Goal: Transaction & Acquisition: Purchase product/service

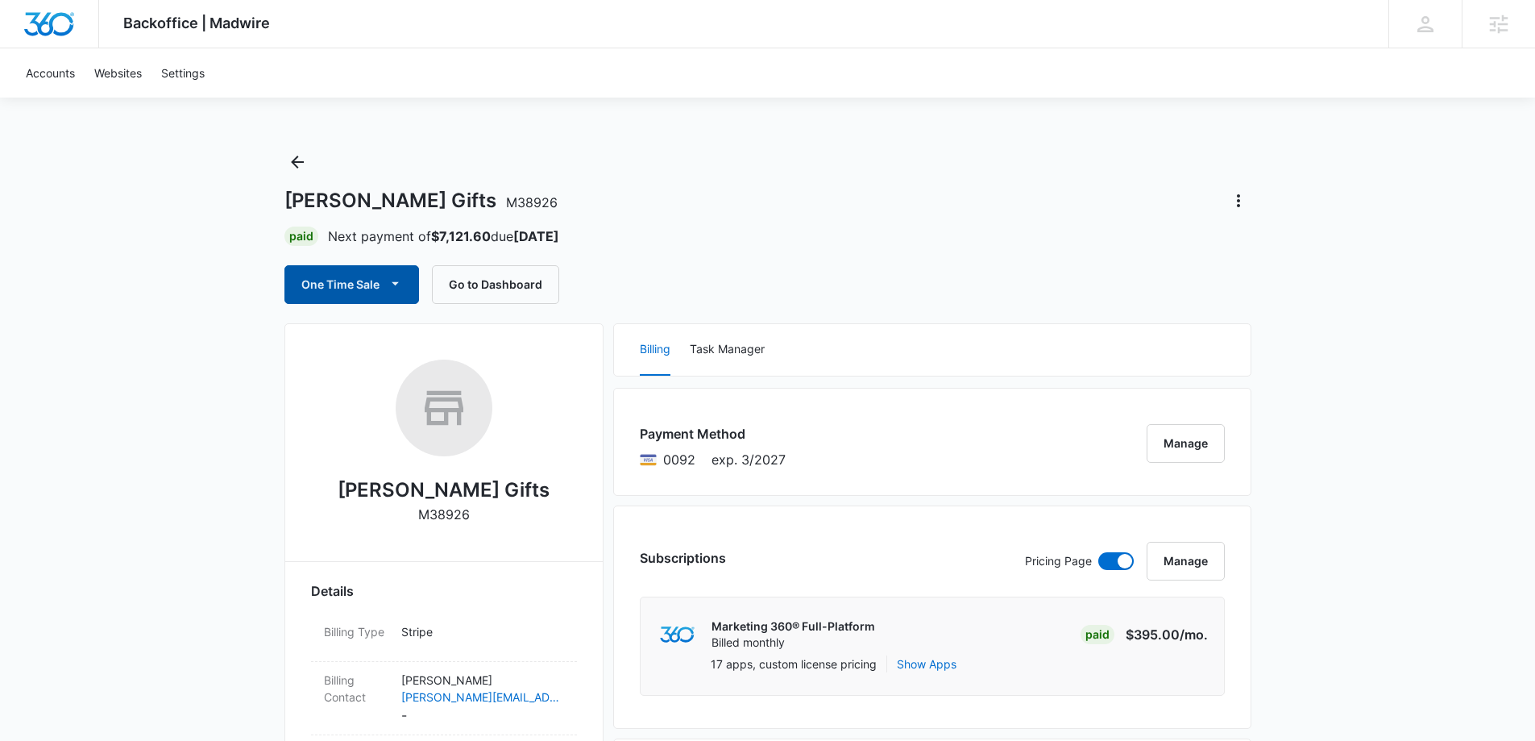
click at [364, 280] on button "One Time Sale" at bounding box center [352, 284] width 135 height 39
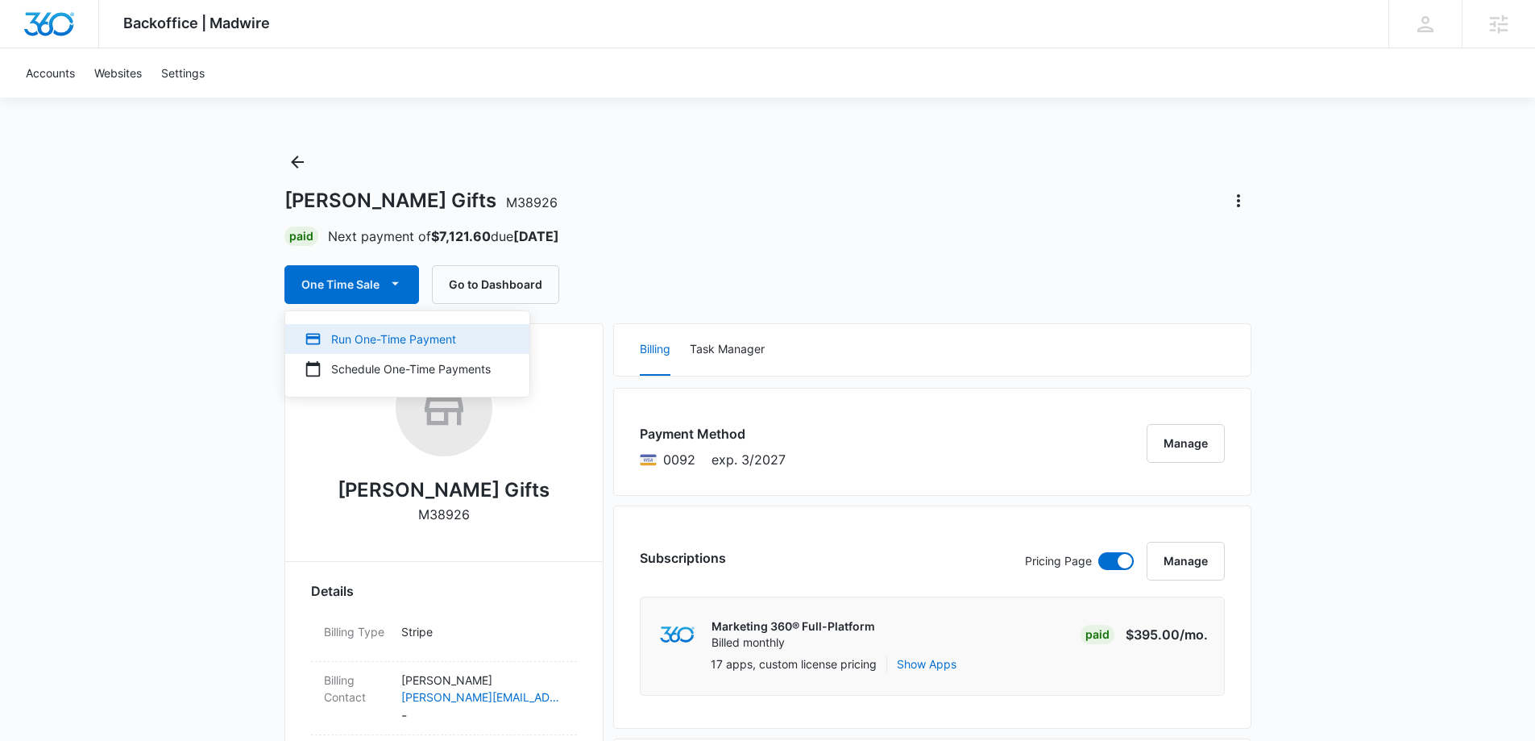
click at [384, 339] on div "Run One-Time Payment" at bounding box center [398, 338] width 186 height 17
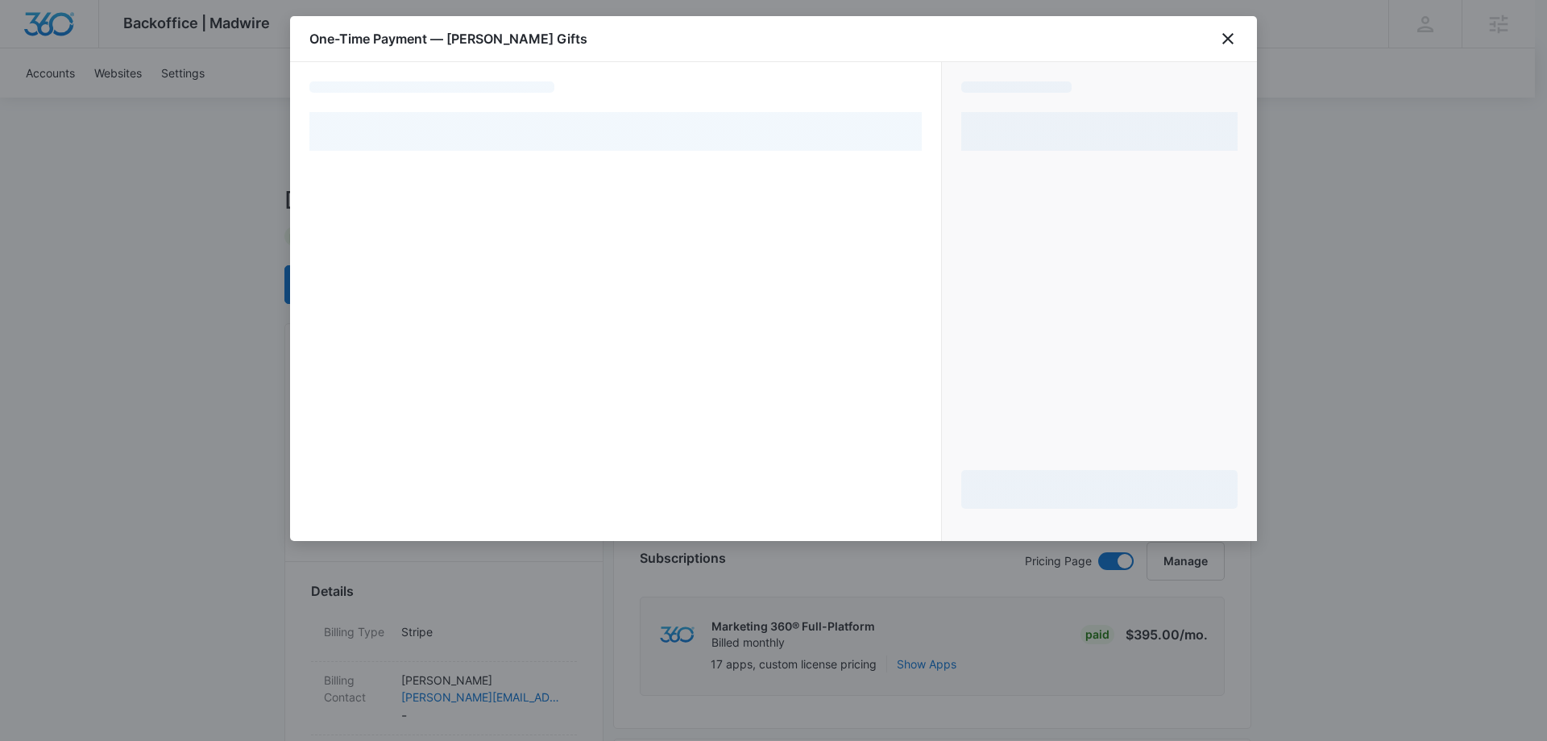
select select "pm_1Nk8xiA4n8RTgNjU06S2sSfz"
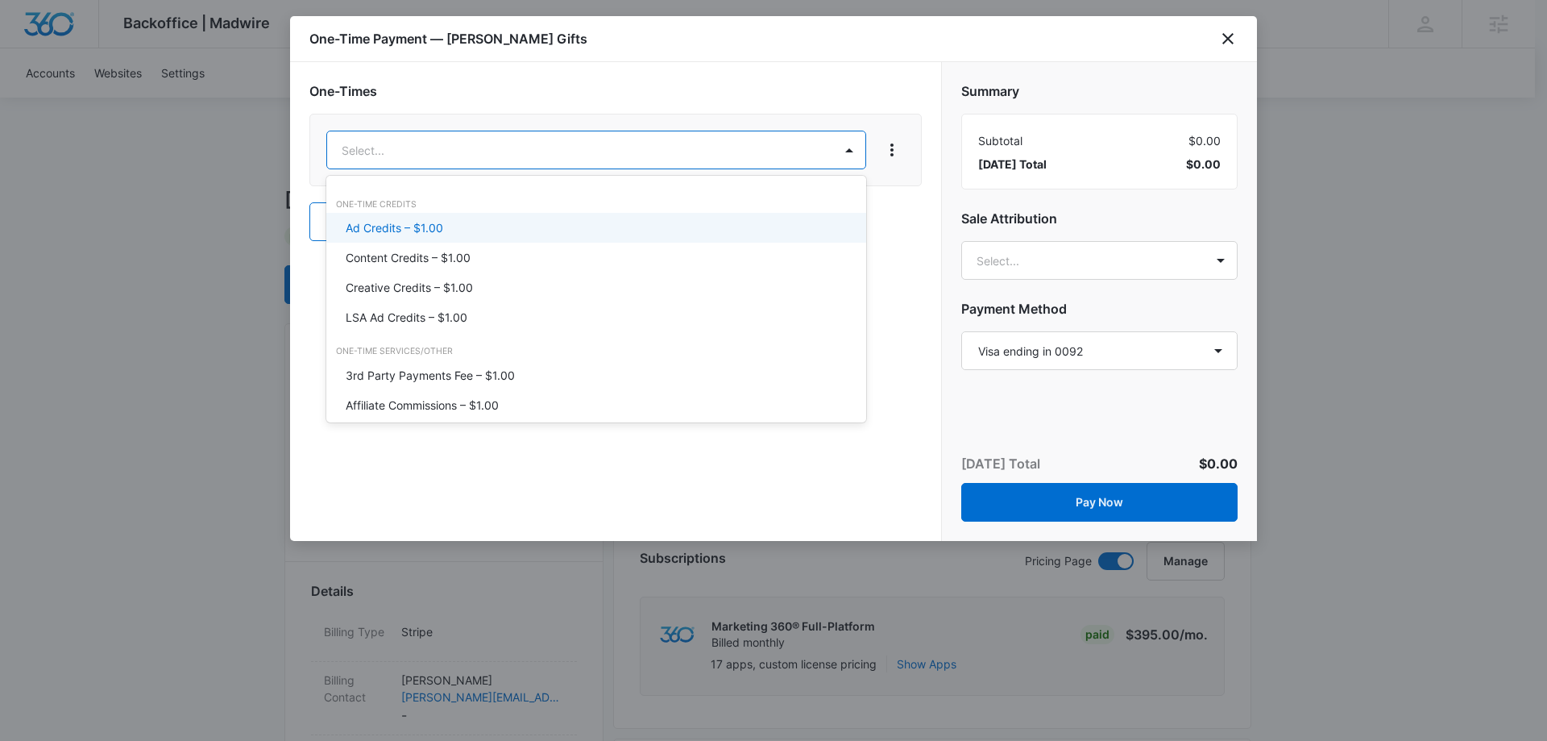
click at [421, 227] on p "Ad Credits – $1.00" at bounding box center [395, 227] width 98 height 17
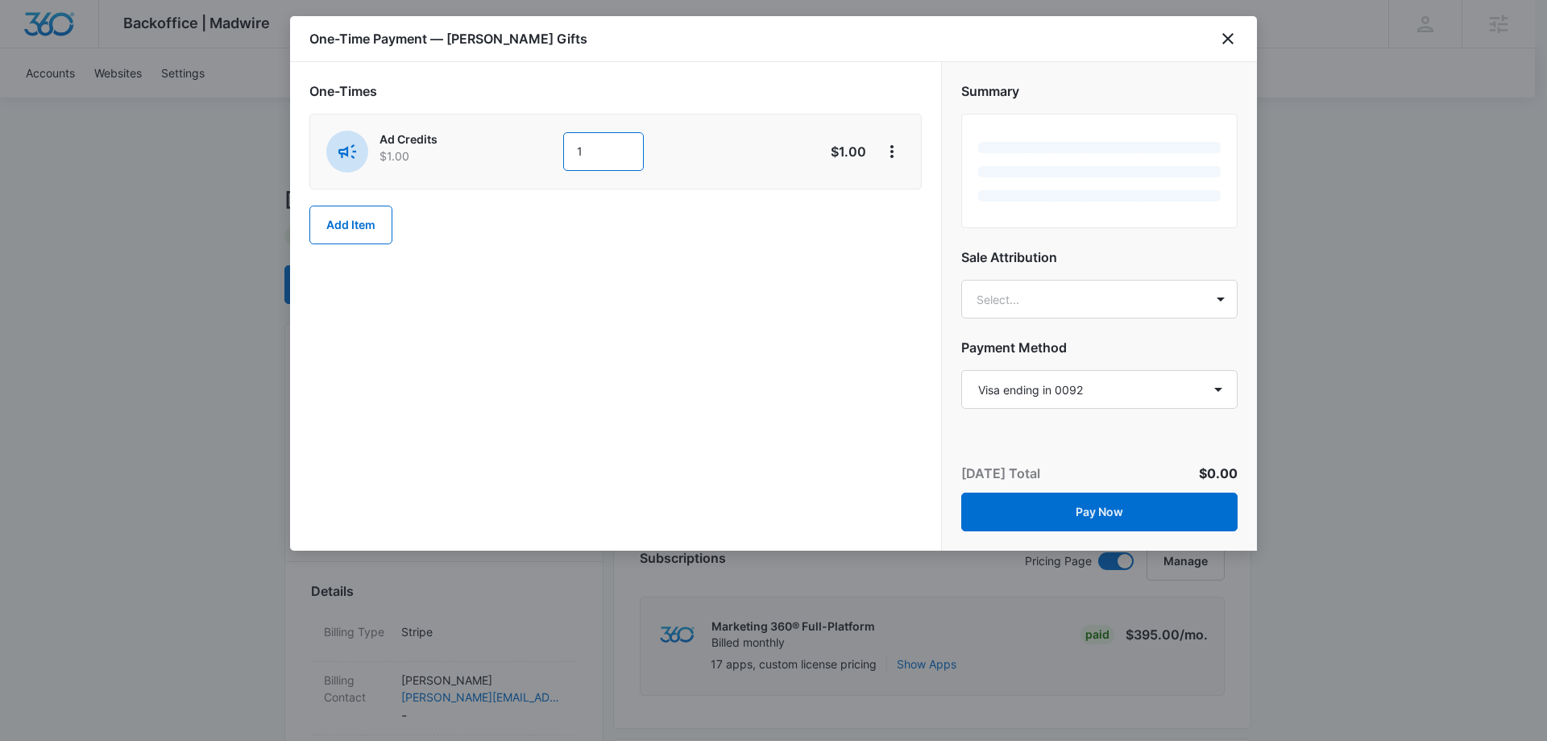
drag, startPoint x: 588, startPoint y: 148, endPoint x: 566, endPoint y: 157, distance: 23.5
click at [566, 157] on input "1" at bounding box center [603, 151] width 81 height 39
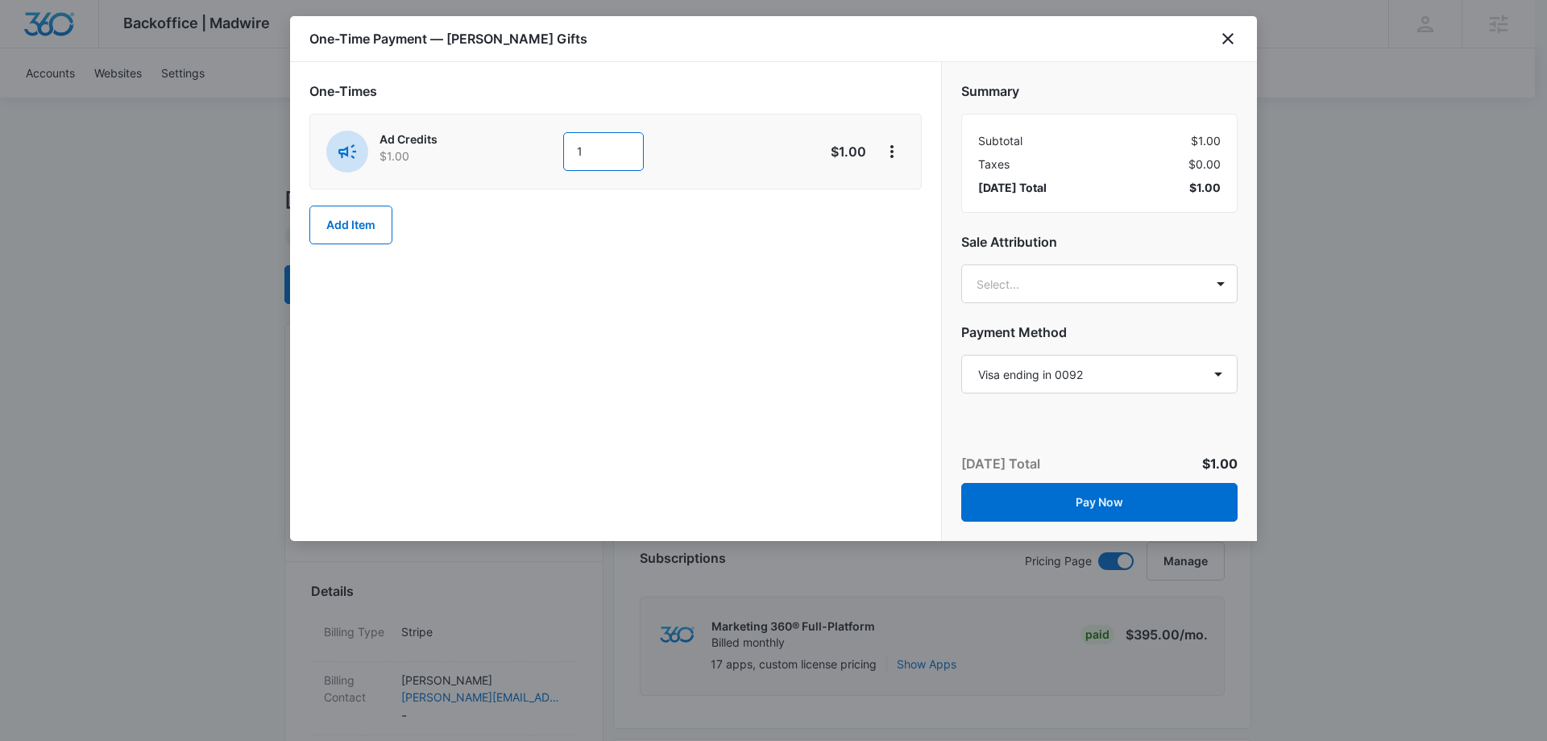
click at [589, 144] on input "1" at bounding box center [603, 151] width 81 height 39
type input "3521"
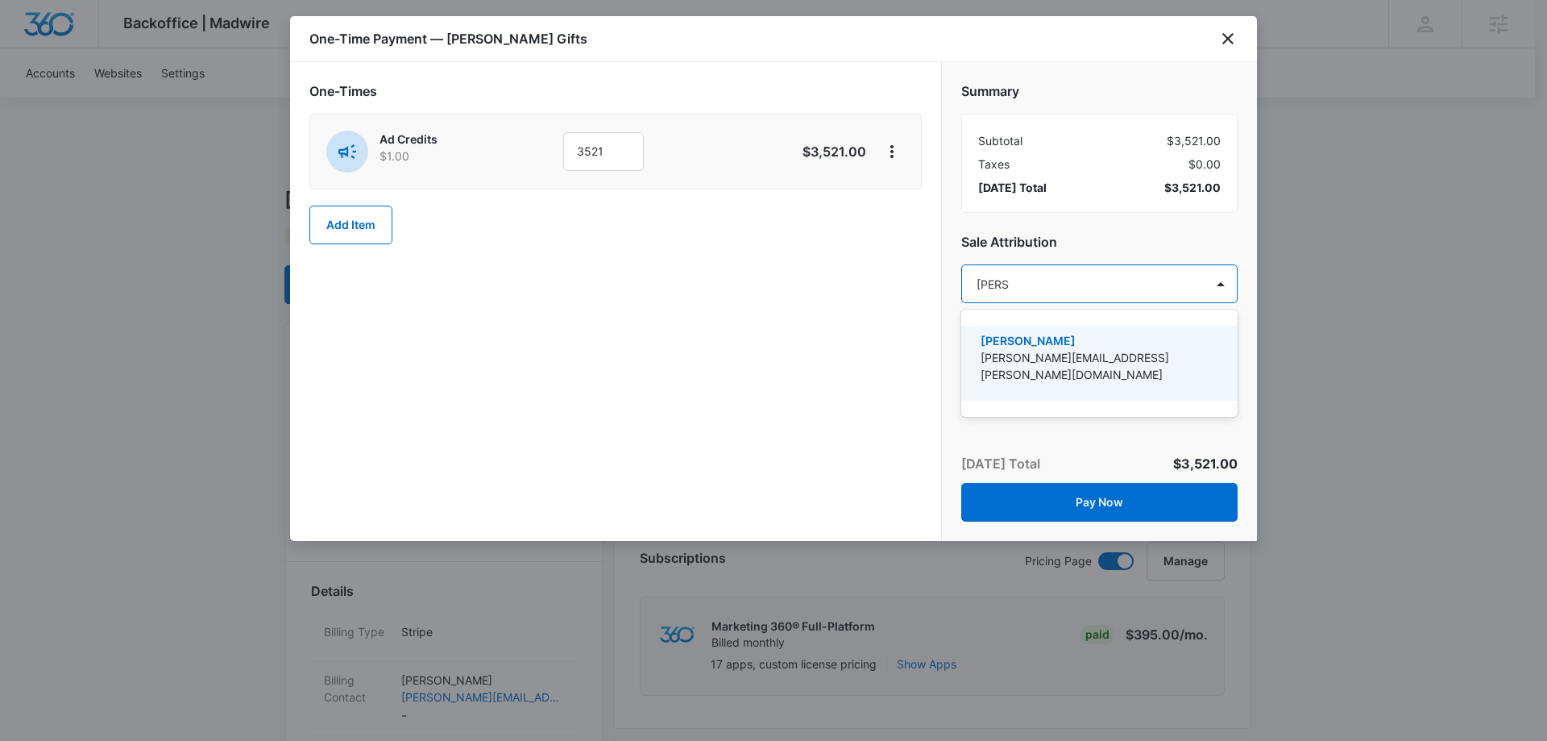
type input "[PERSON_NAME]"
drag, startPoint x: 1040, startPoint y: 348, endPoint x: 1079, endPoint y: 276, distance: 81.9
click at [1041, 349] on div "[PERSON_NAME] [PERSON_NAME][EMAIL_ADDRESS][PERSON_NAME][DOMAIN_NAME]" at bounding box center [1098, 363] width 235 height 62
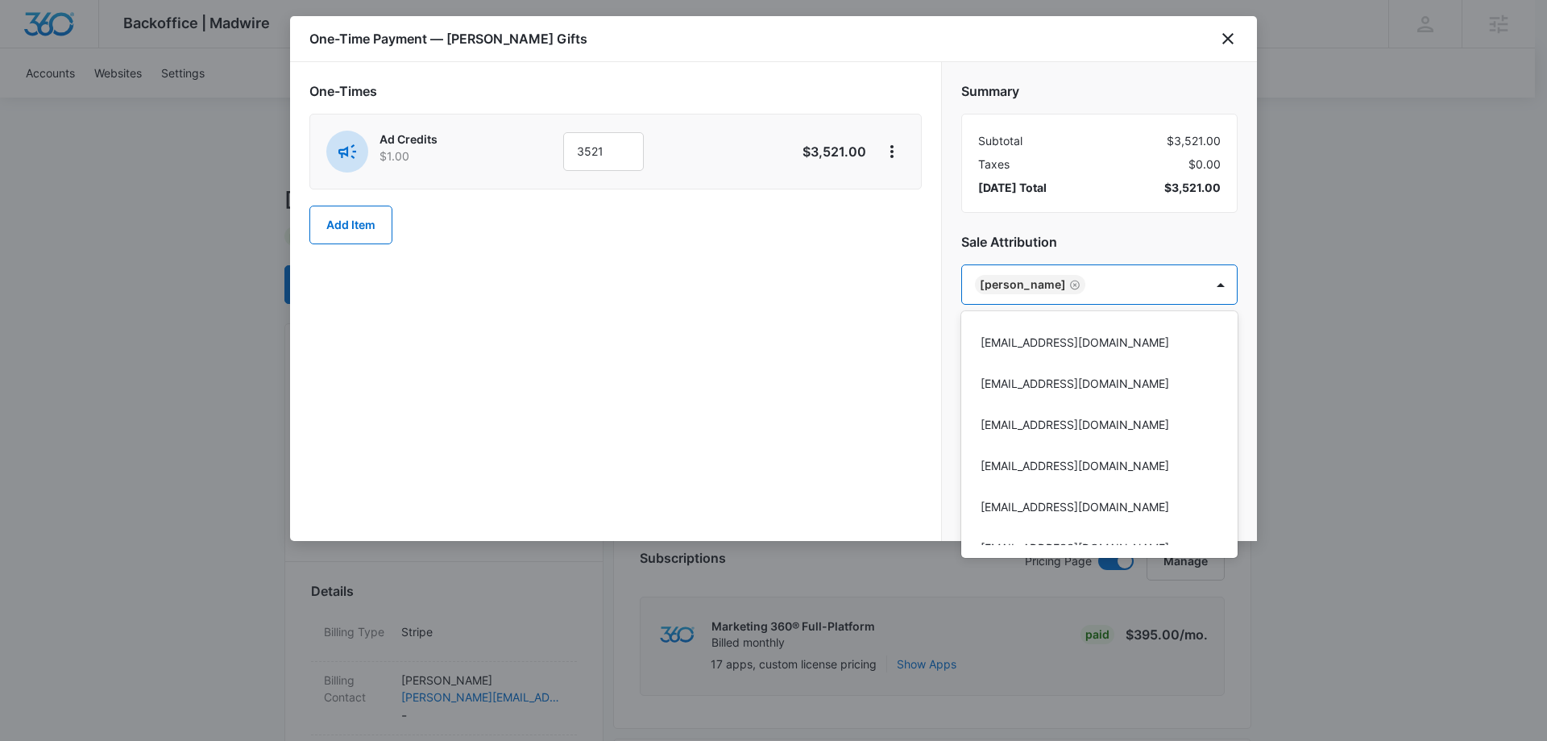
click at [1108, 239] on div at bounding box center [773, 370] width 1547 height 741
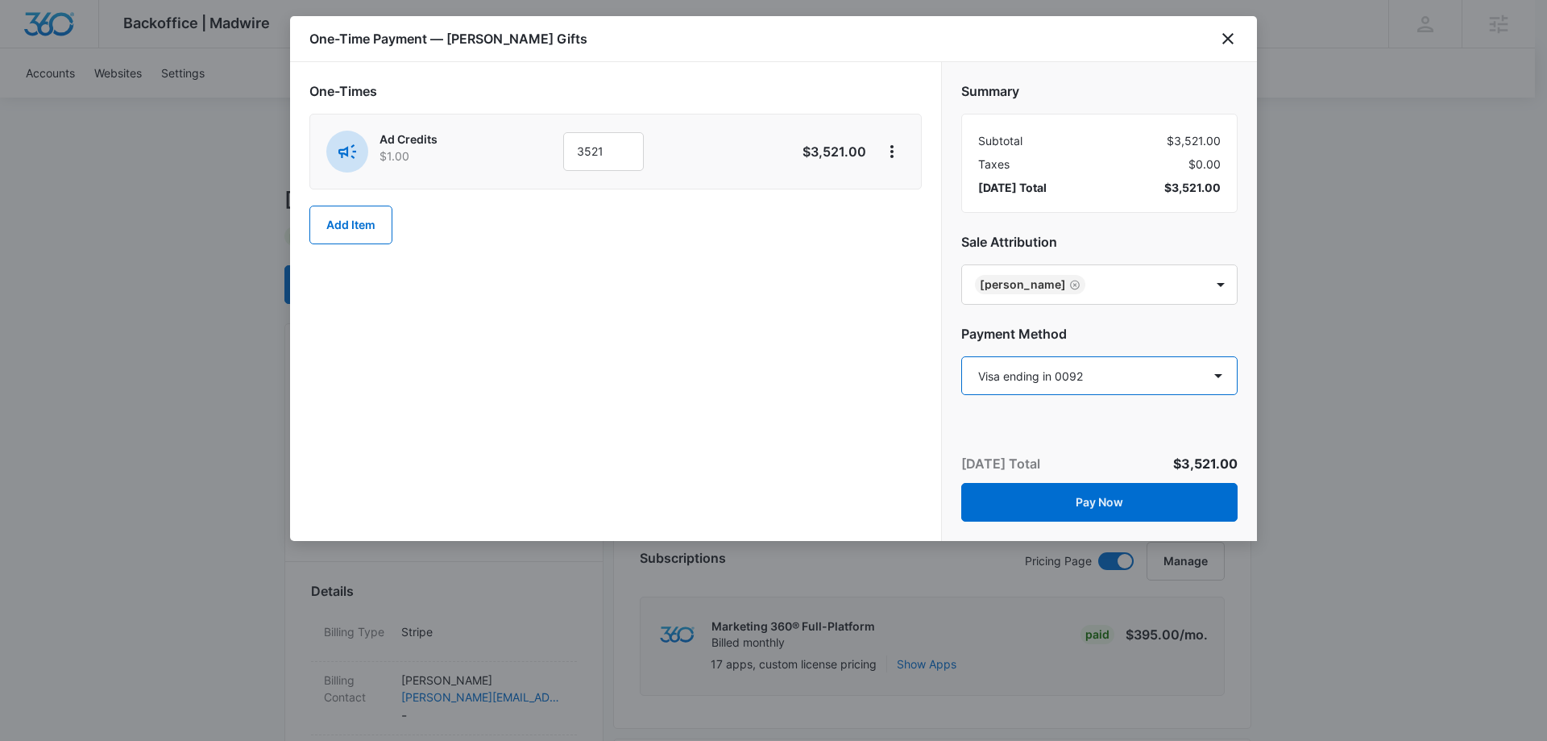
click at [1104, 377] on select "Select a payment method Visa ending in 9500 Visa ending in 9500 Visa ending in …" at bounding box center [1100, 375] width 276 height 39
select select "pm_1P8mMiA4n8RTgNjUaS6BYoUM"
click at [962, 356] on select "Select a payment method Visa ending in 9500 Visa ending in 9500 Visa ending in …" at bounding box center [1100, 375] width 276 height 39
click at [1185, 324] on h2 "Payment Method" at bounding box center [1100, 333] width 276 height 19
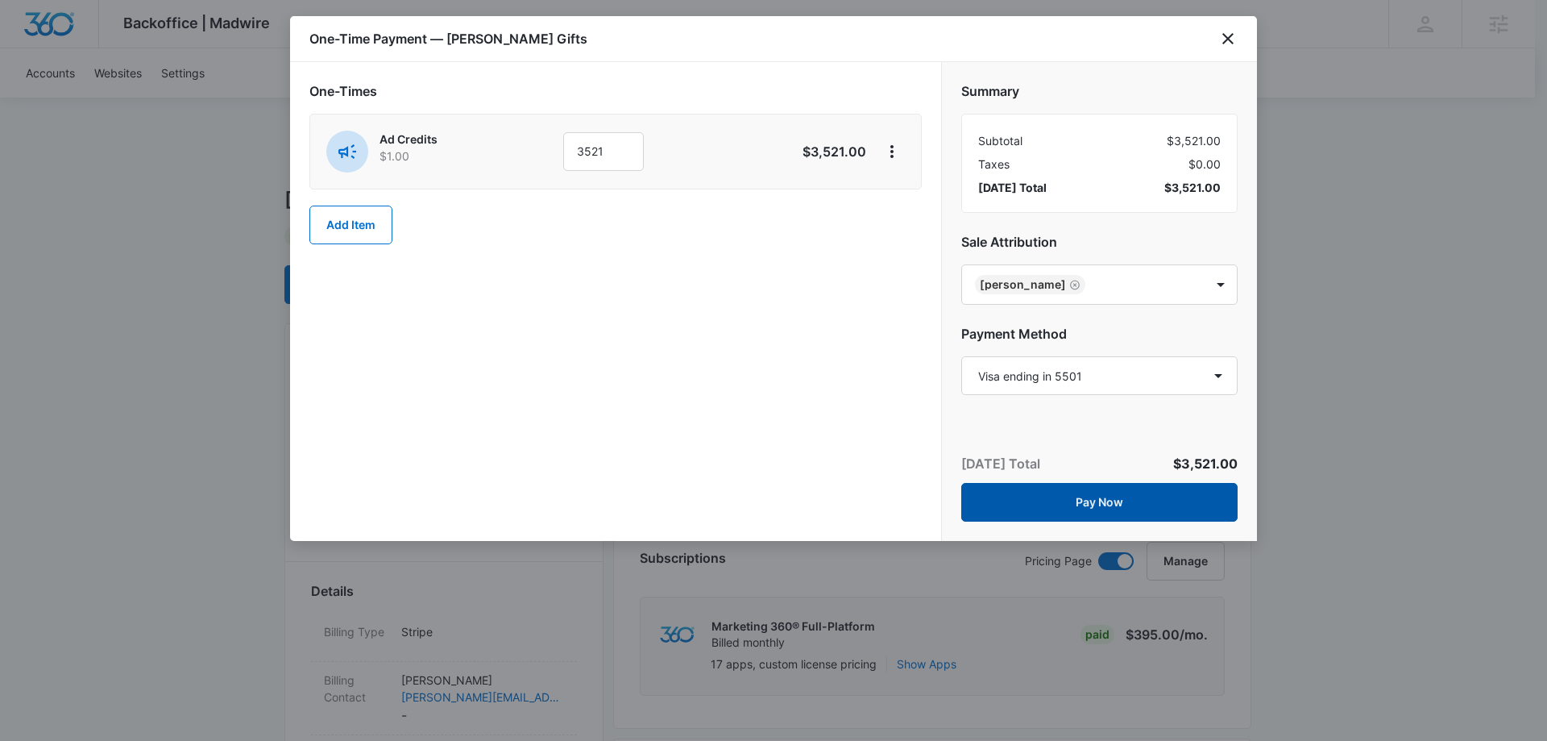
click at [1094, 497] on button "Pay Now" at bounding box center [1100, 502] width 276 height 39
